Goal: Check status: Check status

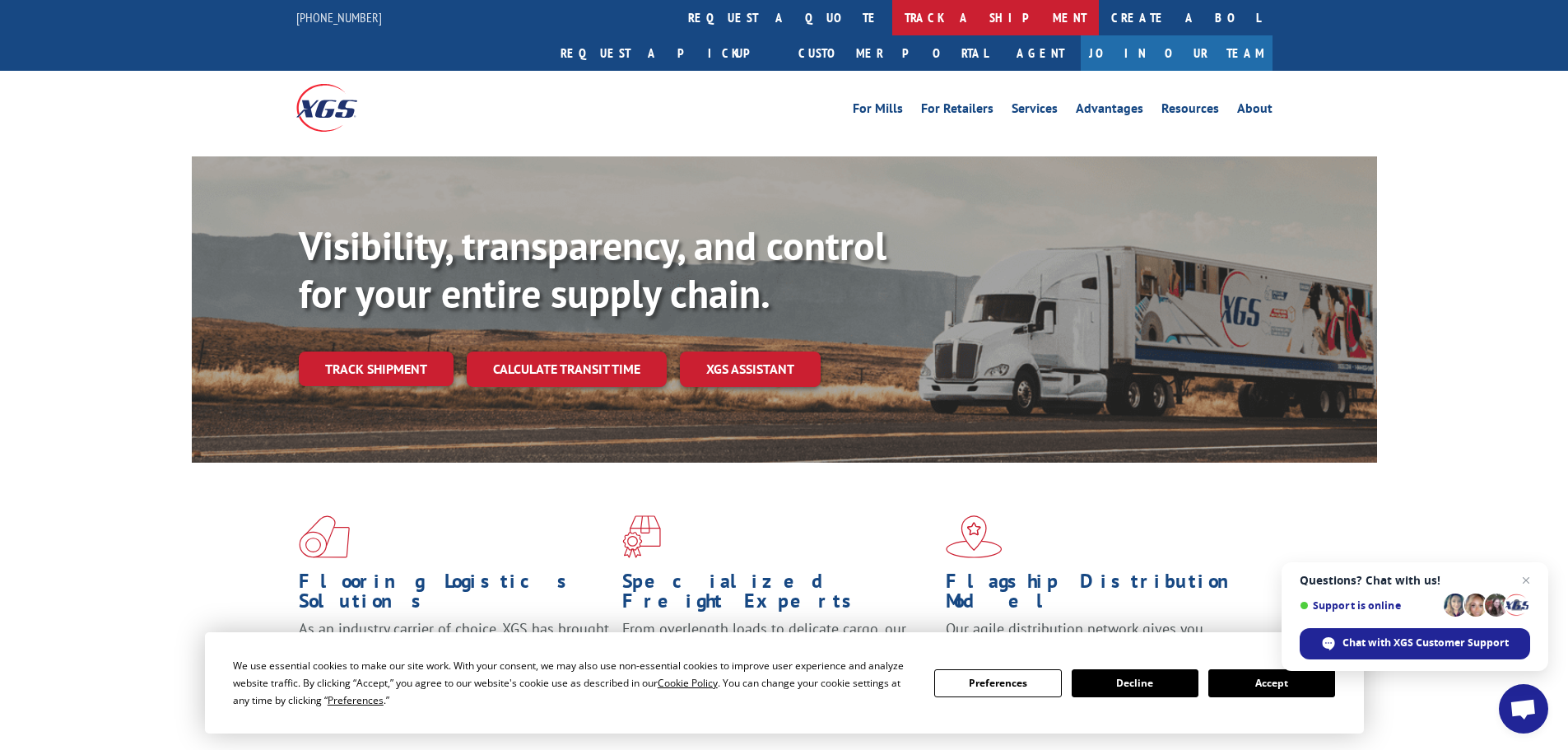
click at [892, 19] on link "track a shipment" at bounding box center [995, 18] width 206 height 35
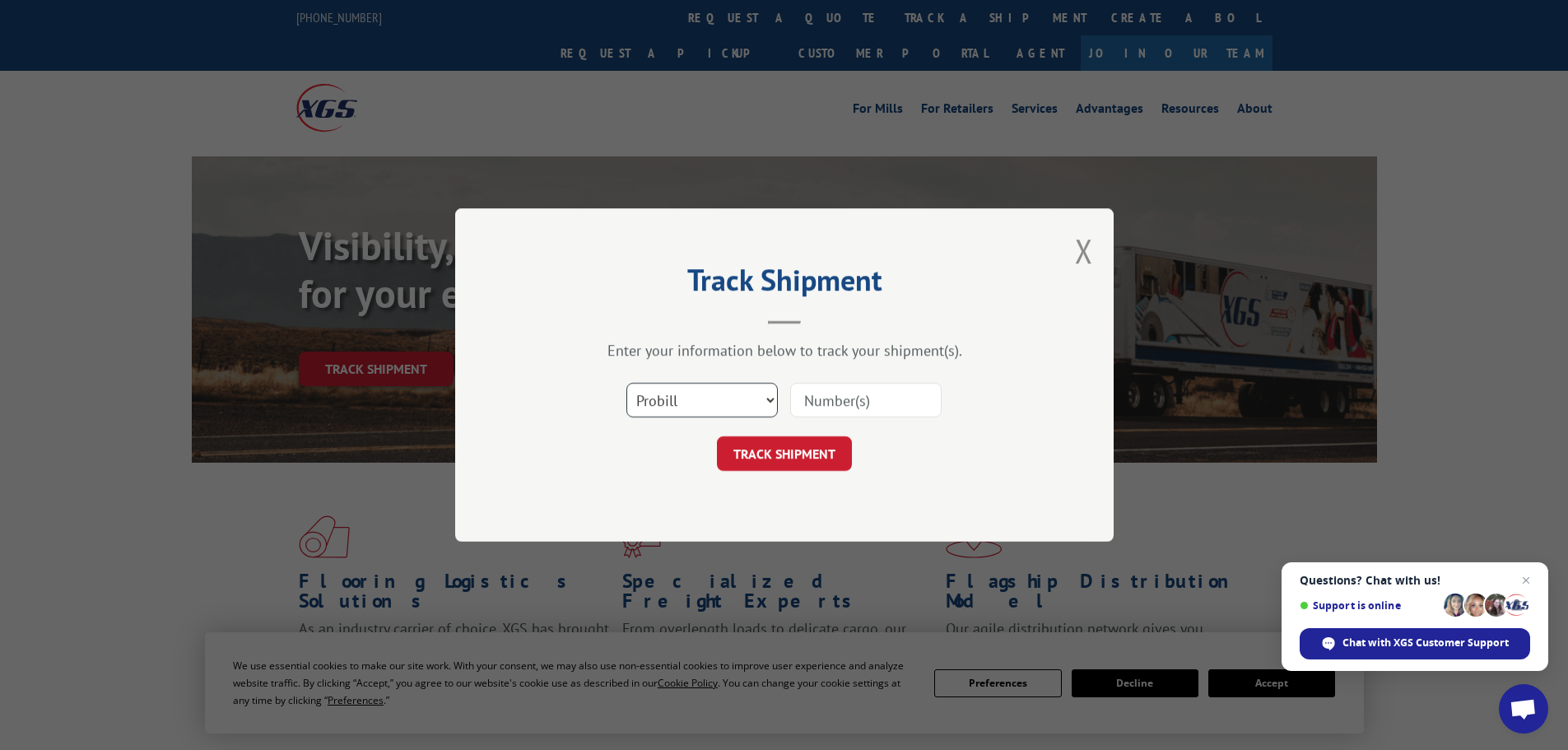
click at [718, 393] on select "Select category... Probill BOL PO" at bounding box center [702, 400] width 151 height 35
select select "bol"
click at [626, 383] on select "Select category... Probill BOL PO" at bounding box center [702, 400] width 151 height 35
paste input "17467521"
type input "17467521"
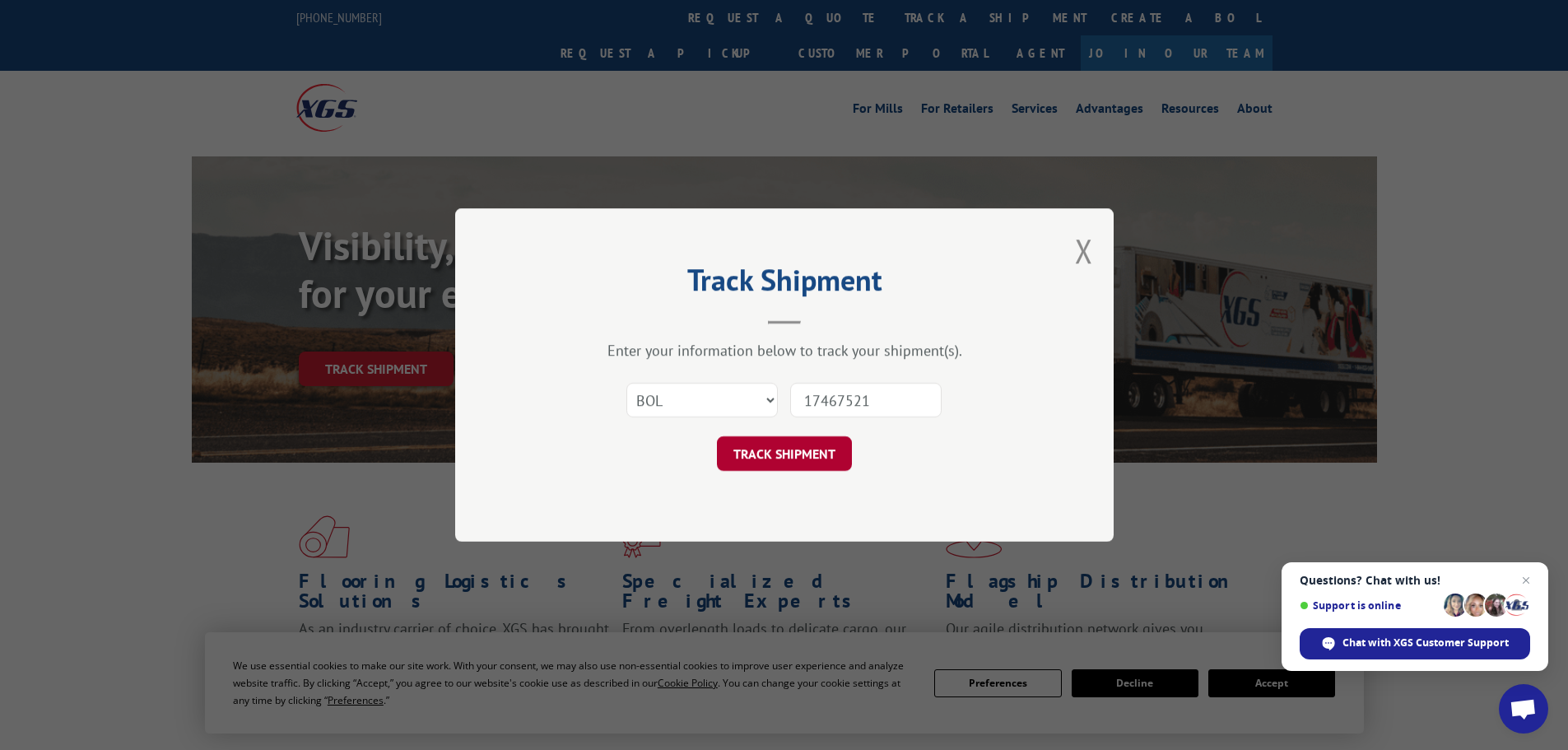
click at [798, 456] on button "TRACK SHIPMENT" at bounding box center [784, 453] width 135 height 35
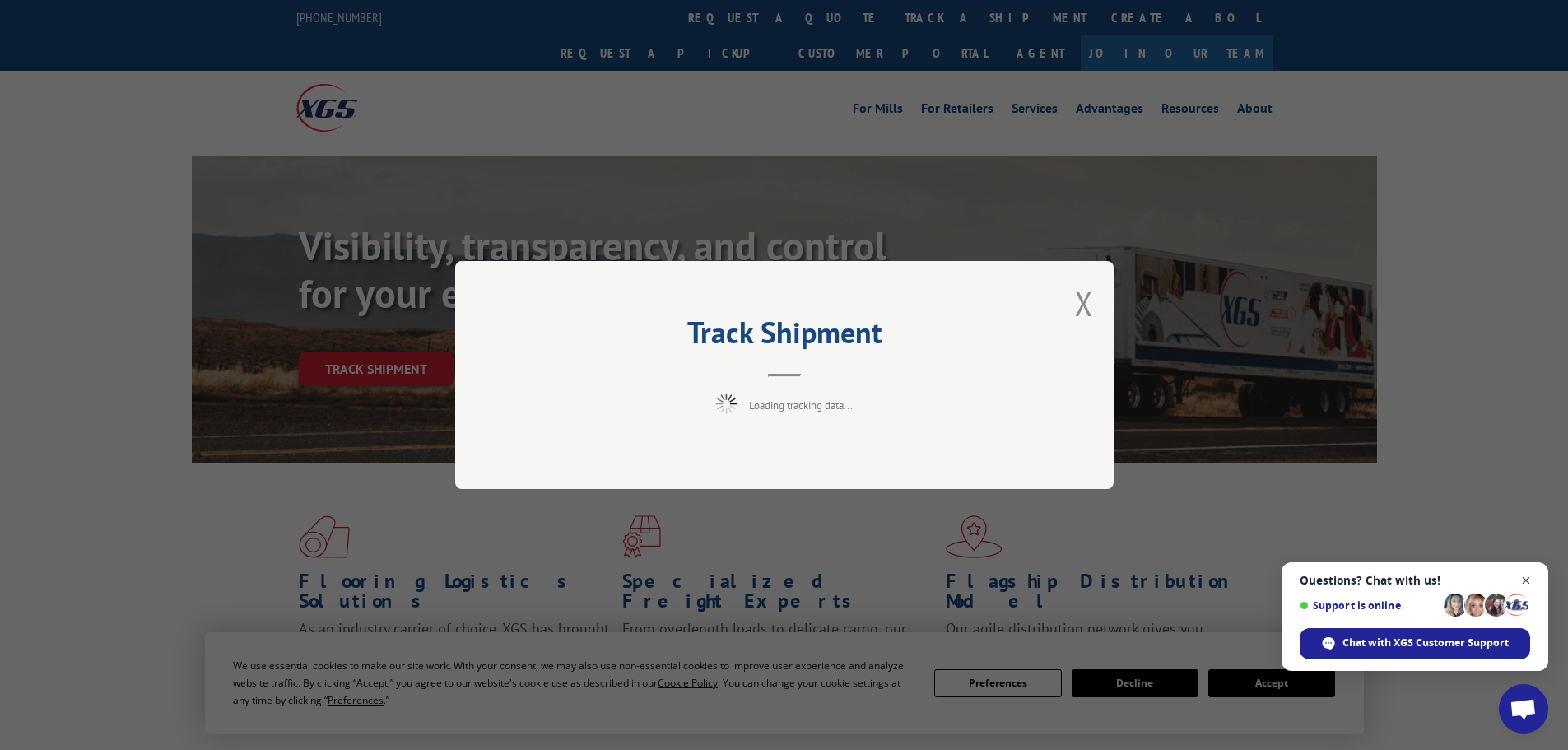
click at [1527, 582] on span "Close chat" at bounding box center [1527, 581] width 20 height 20
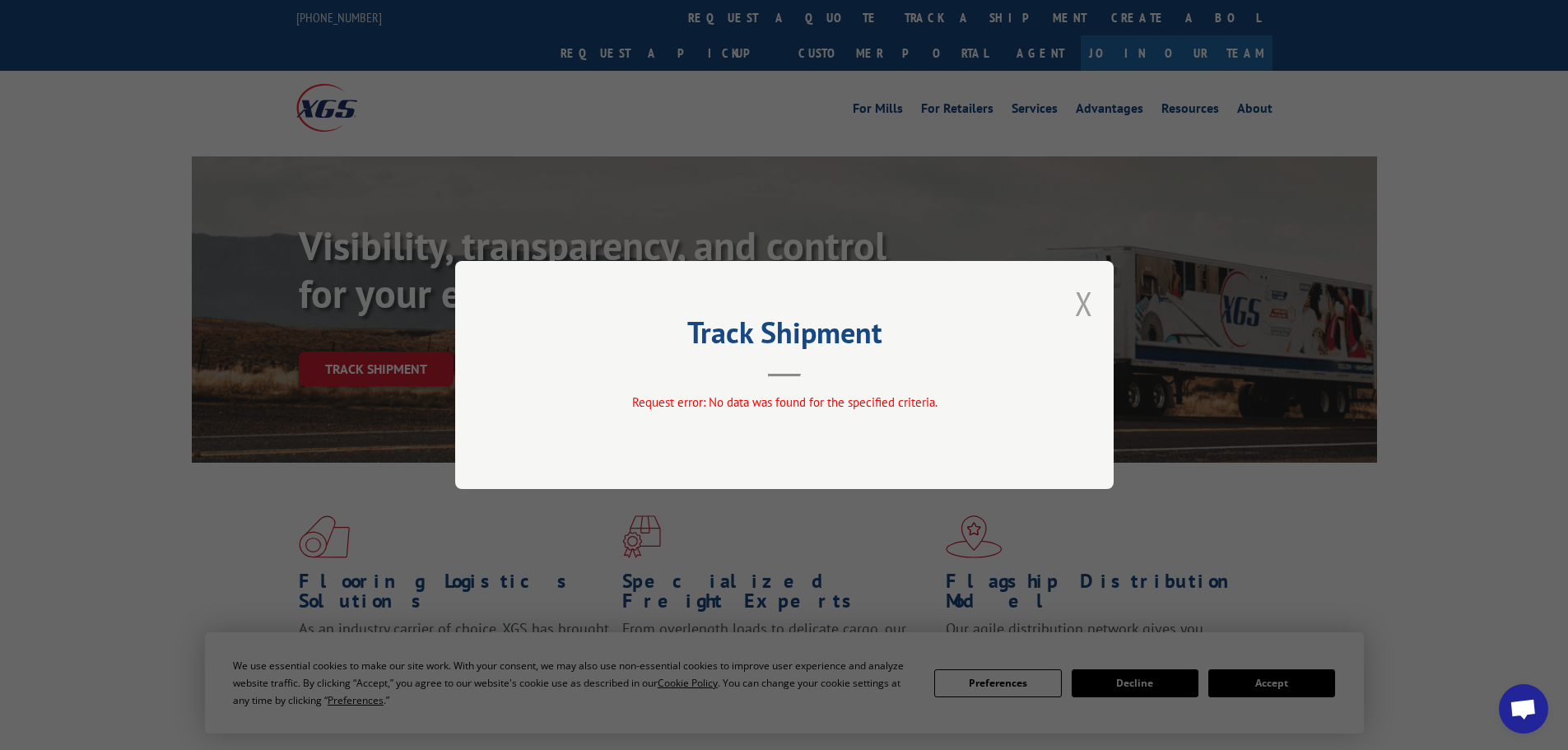
click at [1078, 313] on button "Close modal" at bounding box center [1084, 303] width 19 height 44
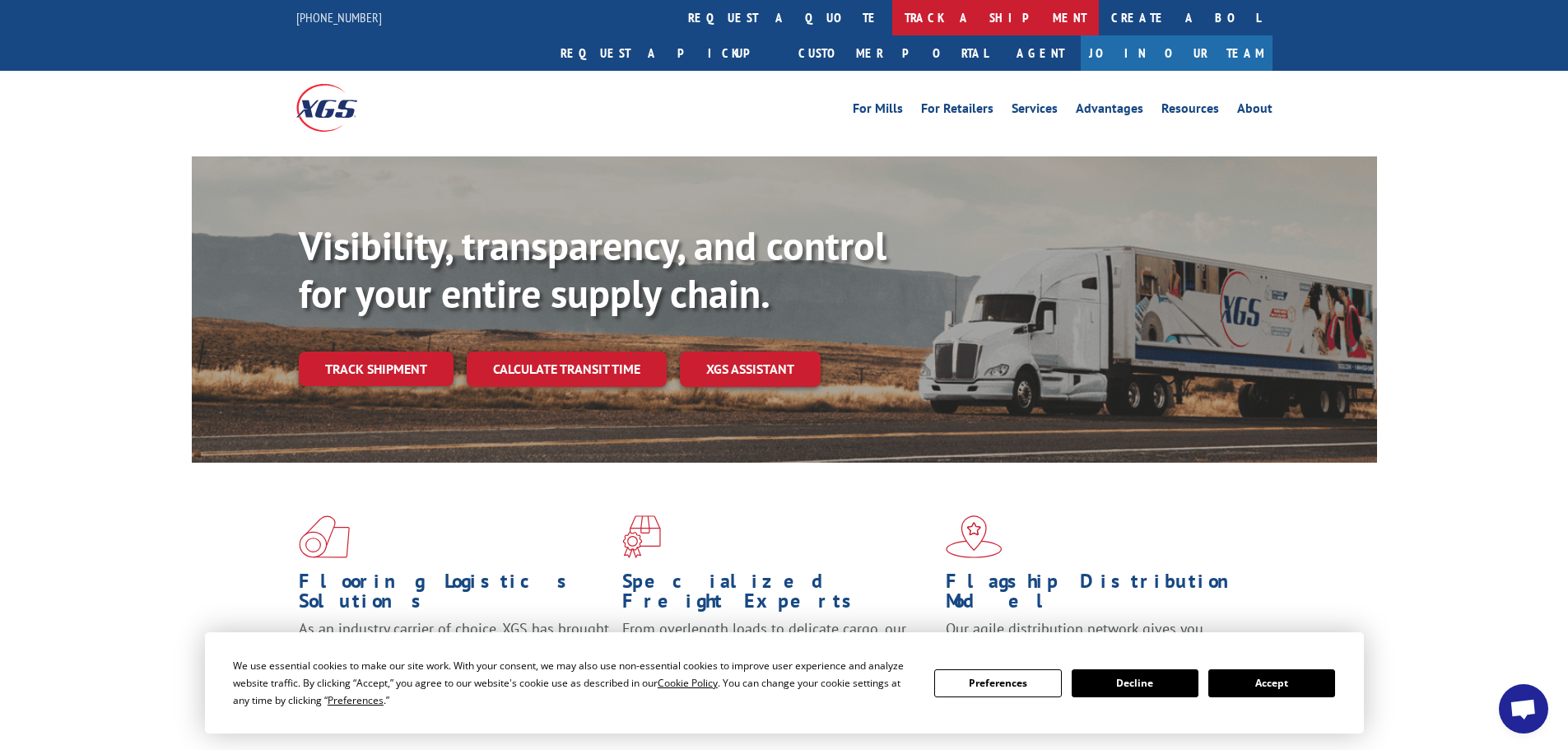
click at [892, 22] on link "track a shipment" at bounding box center [995, 18] width 206 height 35
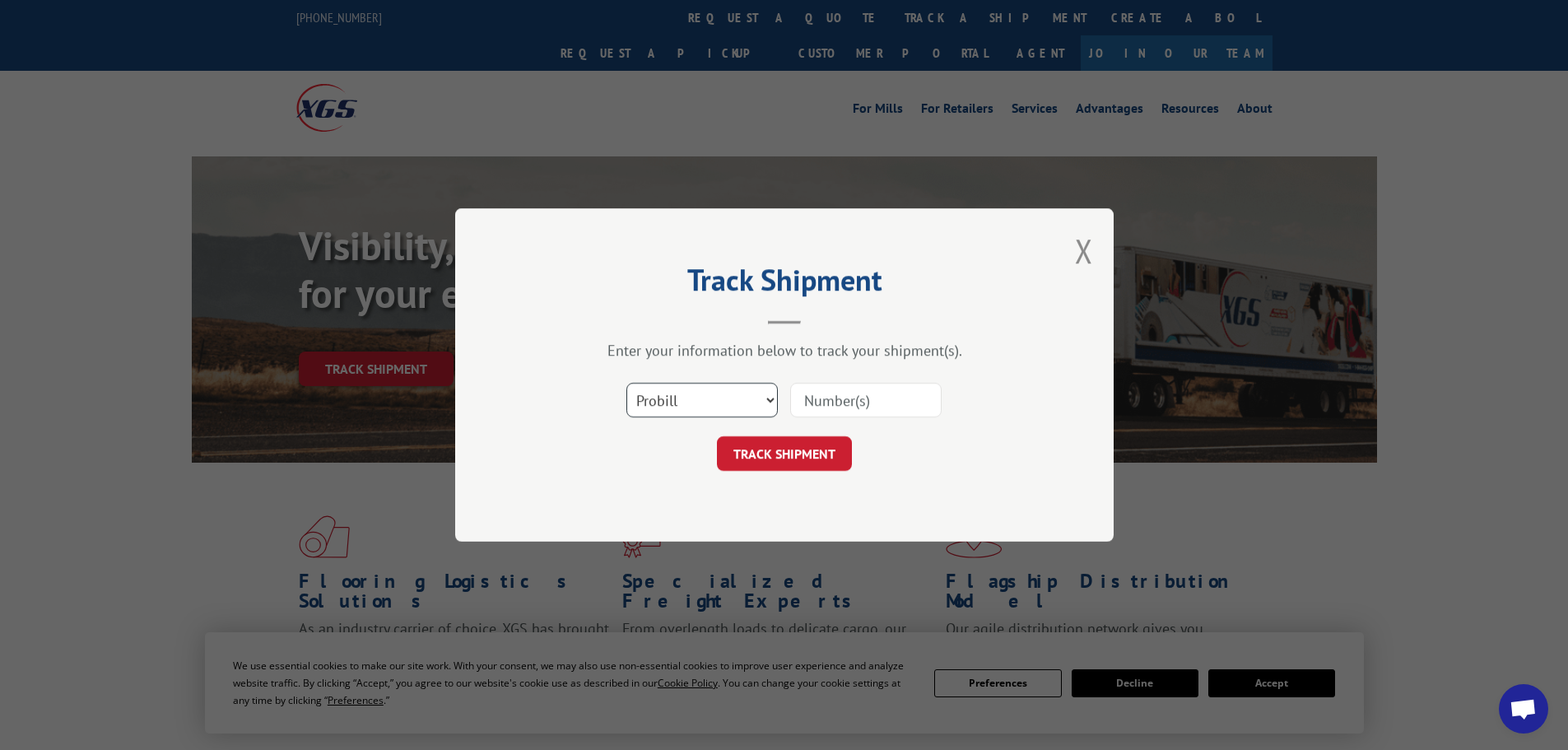
click at [724, 405] on select "Select category... Probill BOL PO" at bounding box center [702, 400] width 151 height 35
click at [626, 383] on select "Select category... Probill BOL PO" at bounding box center [702, 400] width 151 height 35
paste input "17467521"
type input "17467521"
click at [778, 455] on button "TRACK SHIPMENT" at bounding box center [784, 453] width 135 height 35
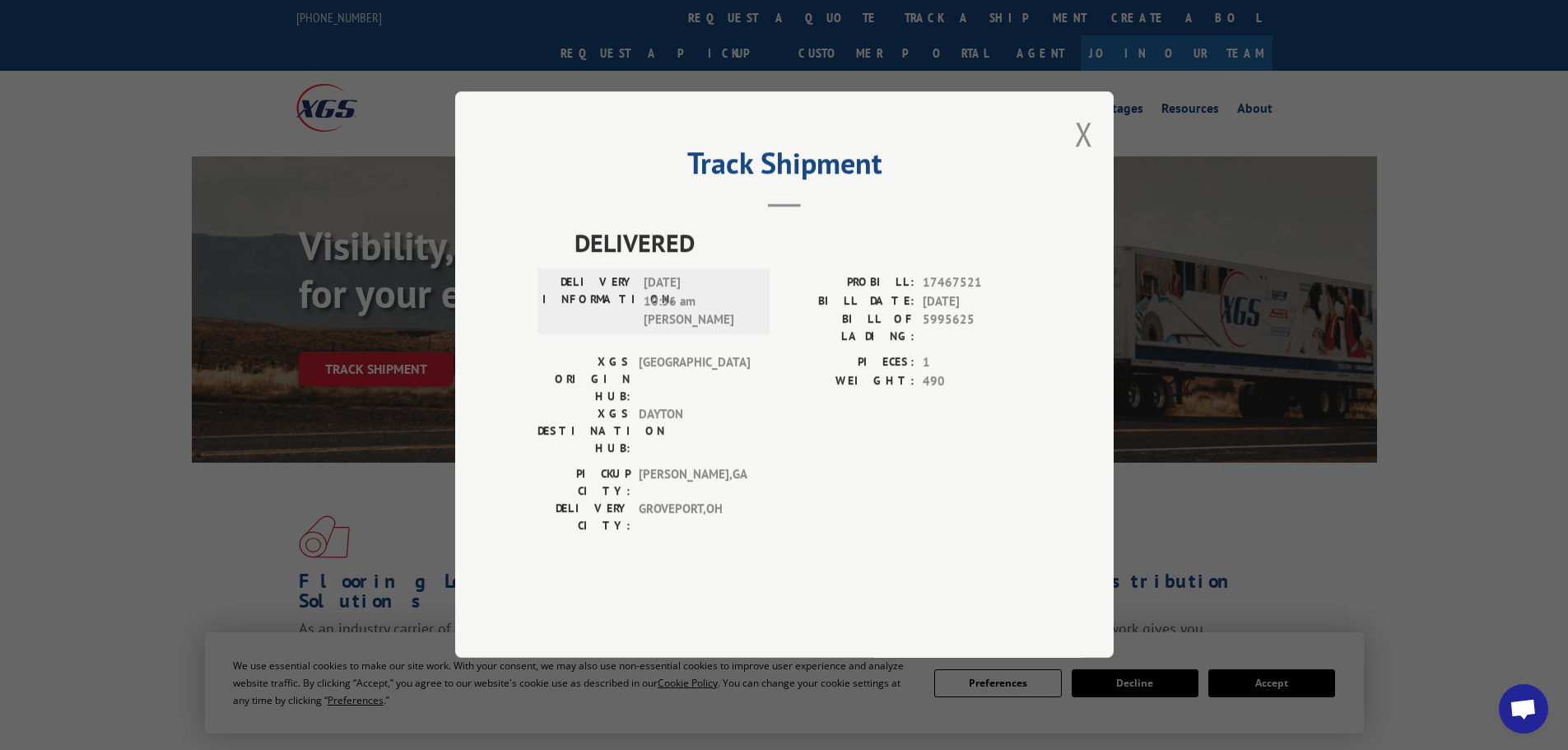
drag, startPoint x: 644, startPoint y: 327, endPoint x: 715, endPoint y: 330, distance: 71.1
click at [716, 329] on span "[DATE] 10:56 am [PERSON_NAME]" at bounding box center [699, 302] width 111 height 56
copy span "[DATE]"
